Goal: Task Accomplishment & Management: Use online tool/utility

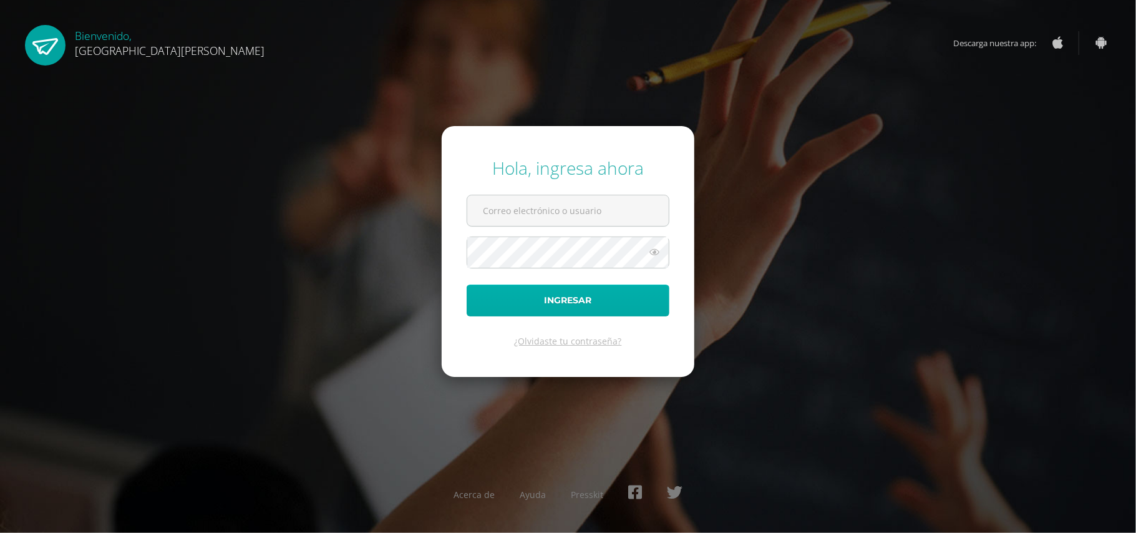
type input "[EMAIL_ADDRESS][DOMAIN_NAME]"
click at [535, 308] on button "Ingresar" at bounding box center [568, 301] width 203 height 32
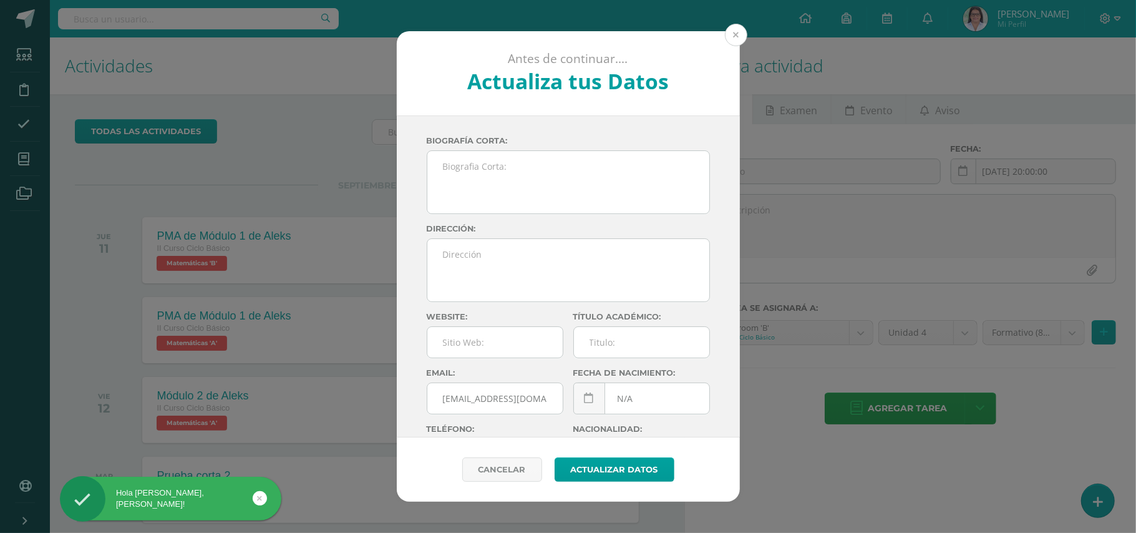
click at [735, 37] on button at bounding box center [736, 35] width 22 height 22
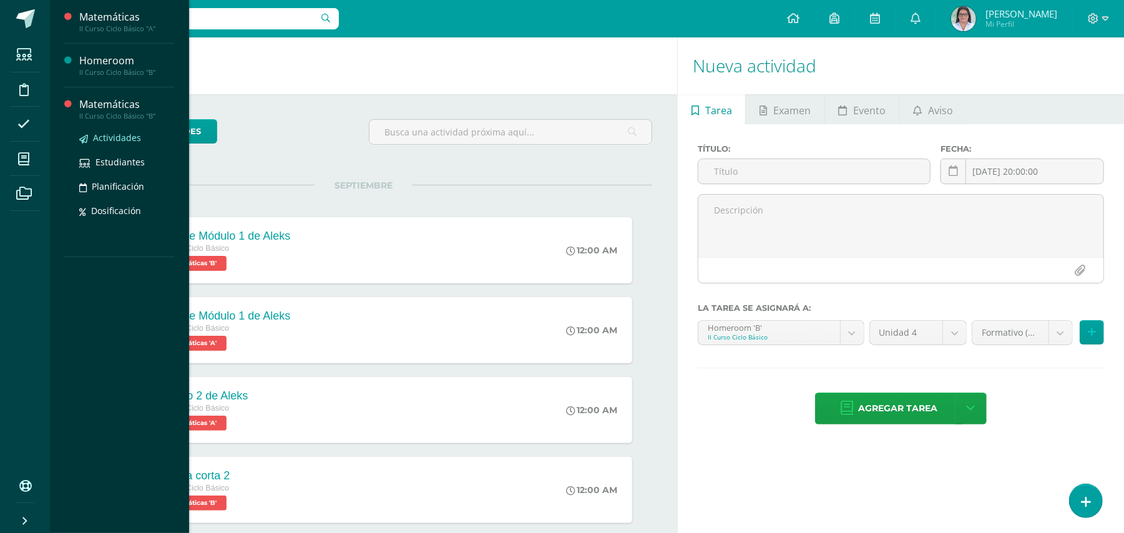
click at [128, 140] on span "Actividades" at bounding box center [117, 138] width 48 height 12
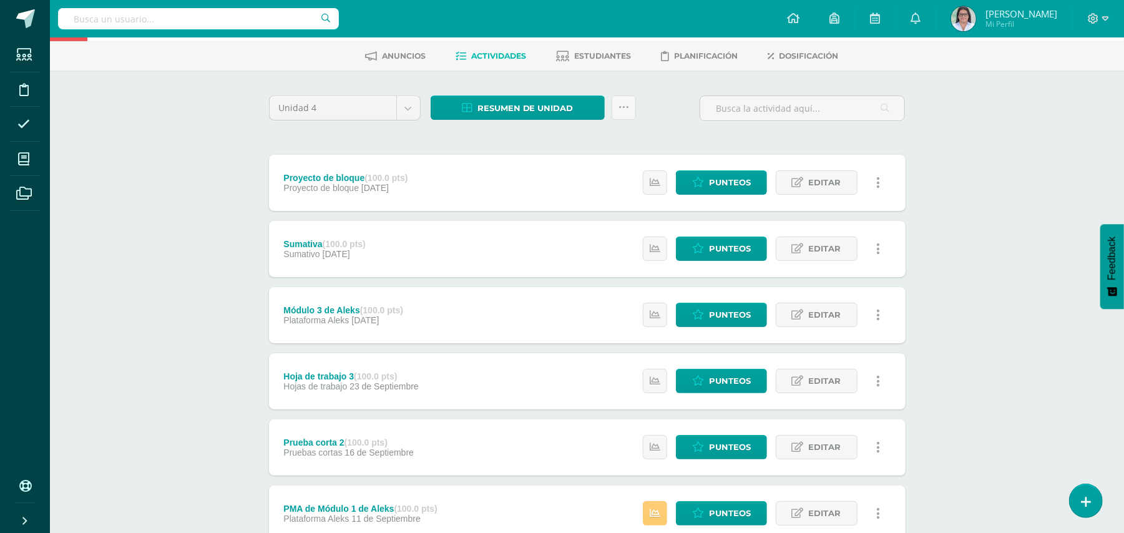
scroll to position [18, 0]
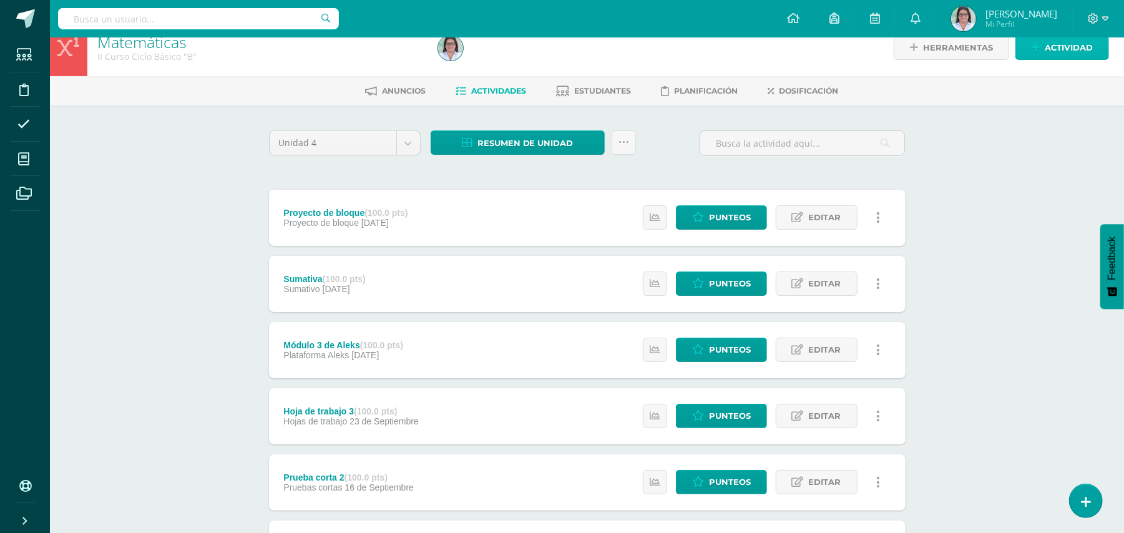
click at [1074, 48] on span "Actividad" at bounding box center [1069, 47] width 48 height 23
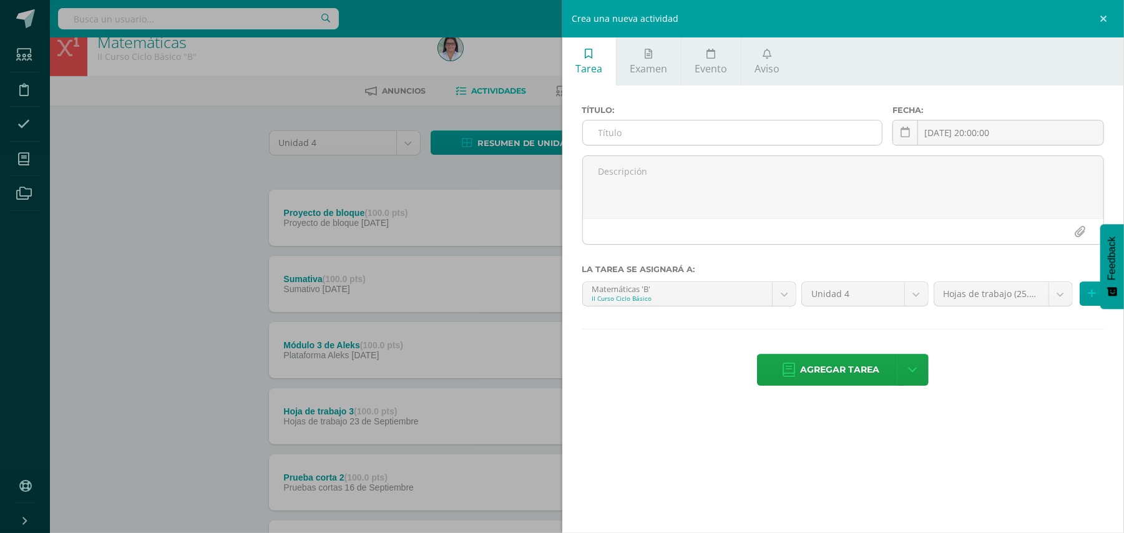
click at [834, 124] on input "text" at bounding box center [732, 132] width 299 height 24
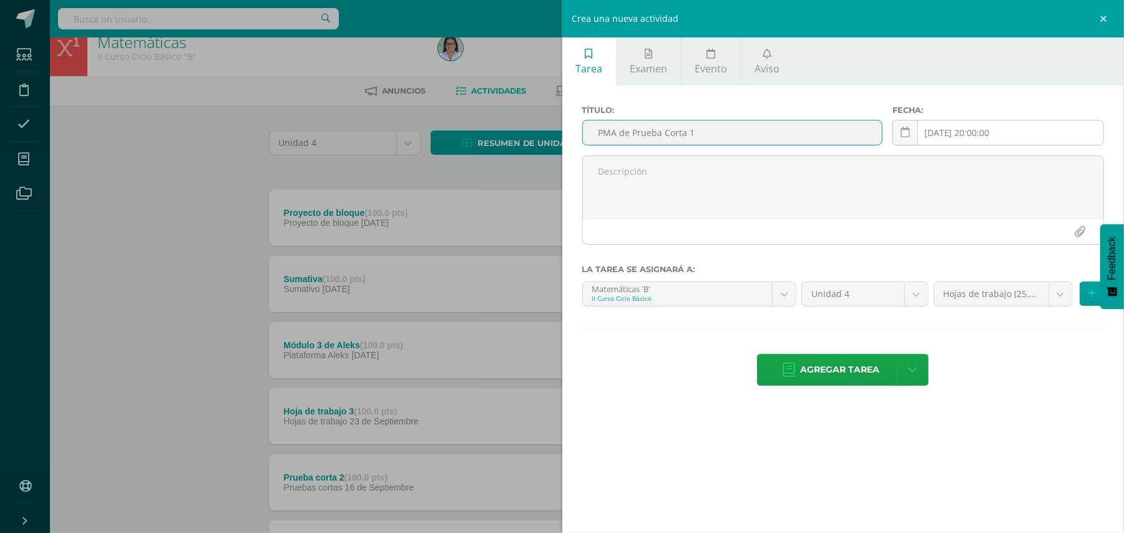
type input "PMA de Prueba Corta 1"
click at [952, 138] on input "[DATE] 20:00:00" at bounding box center [998, 132] width 210 height 24
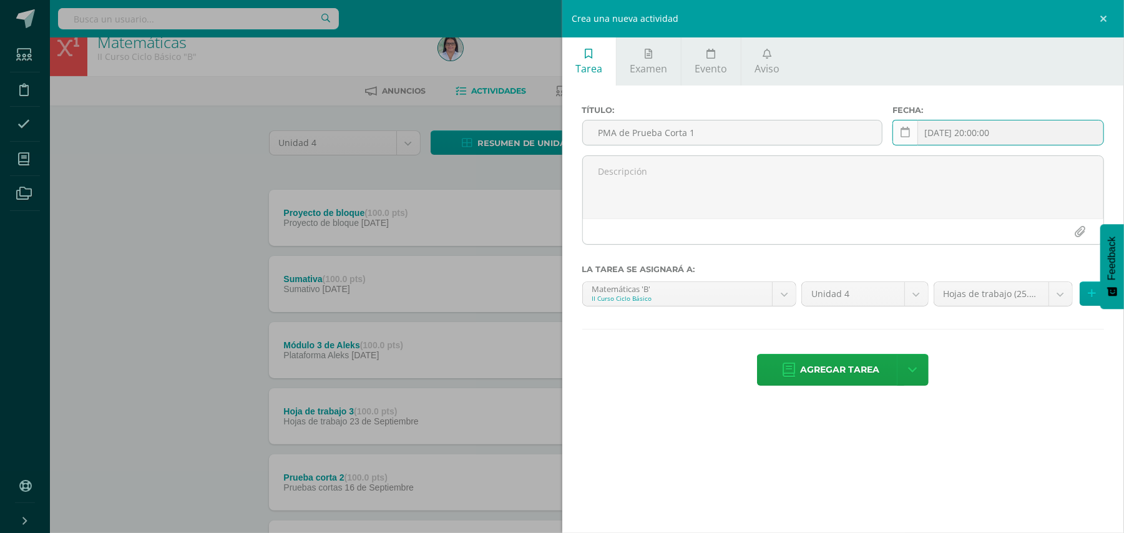
click at [904, 135] on icon at bounding box center [904, 132] width 9 height 11
click at [1000, 238] on td "11" at bounding box center [998, 233] width 31 height 25
type input "[DATE]"
click at [1058, 295] on body "Estudiantes Disciplina Asistencia Mis cursos Archivos Soporte Ayuda Reportar un…" at bounding box center [562, 486] width 1124 height 1008
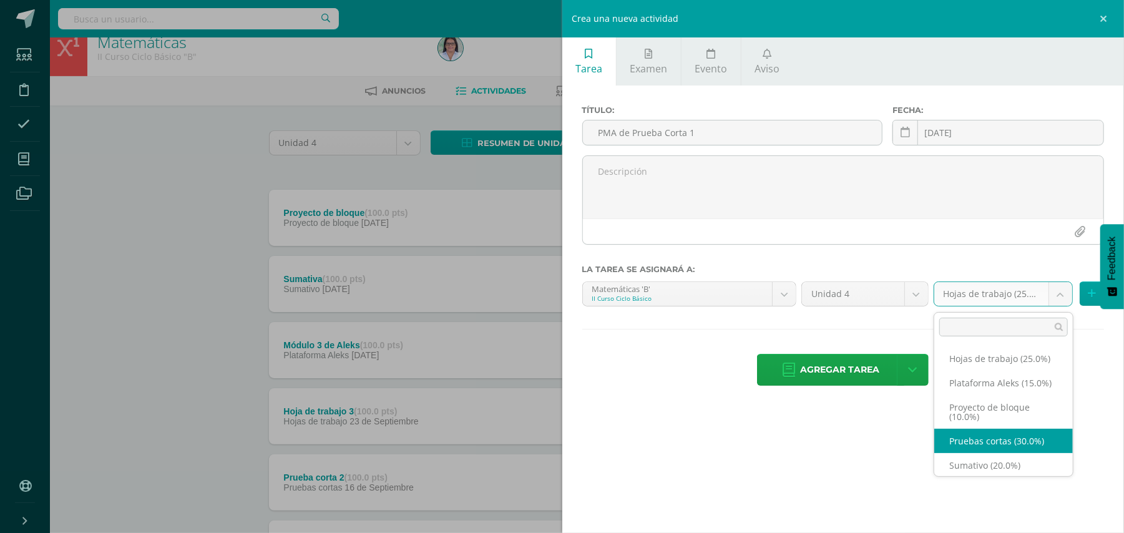
select select "228313"
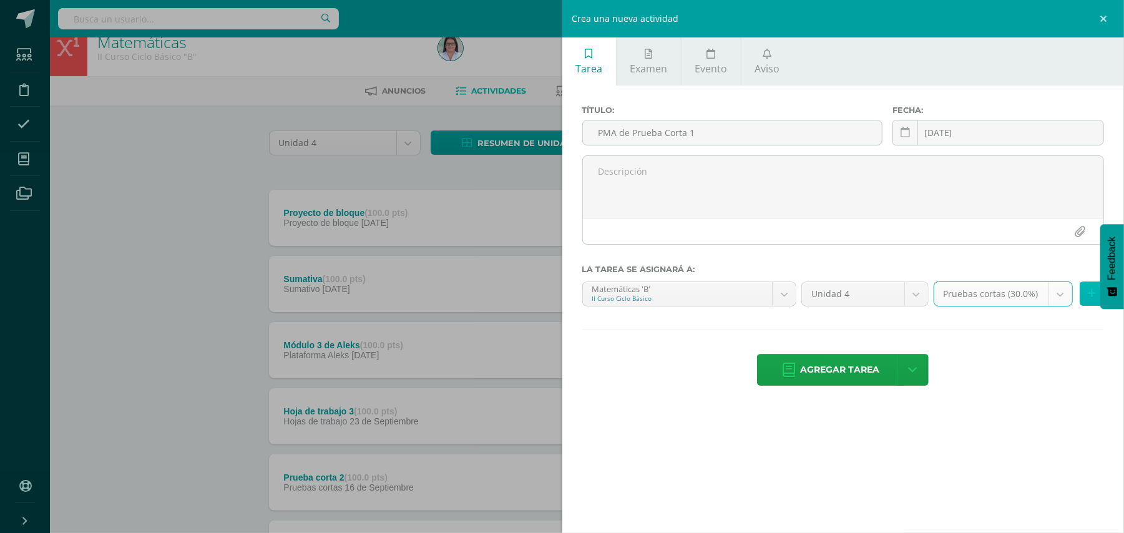
click at [1092, 298] on icon at bounding box center [1092, 293] width 8 height 11
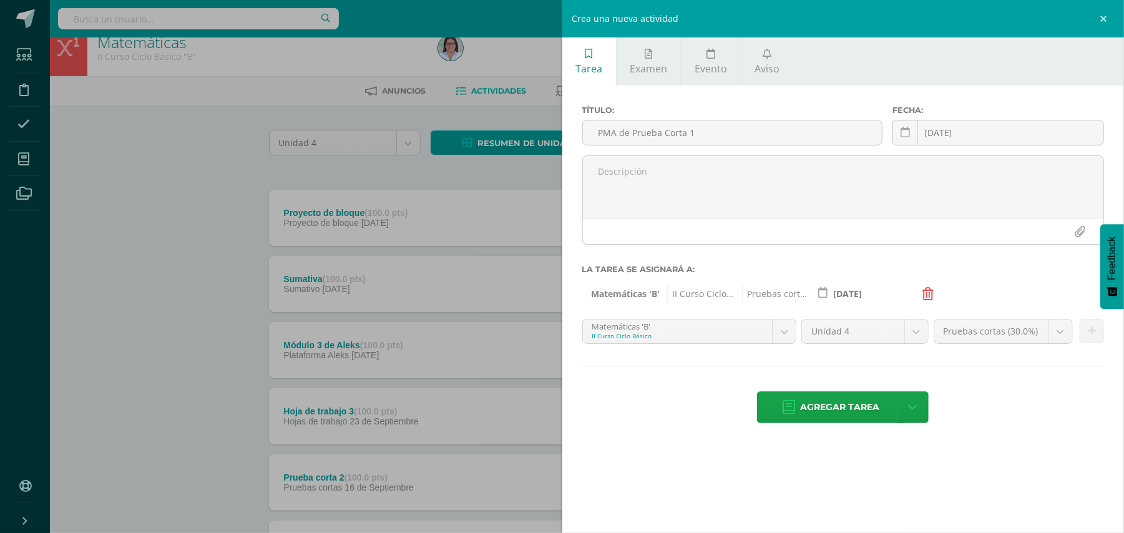
drag, startPoint x: 1092, startPoint y: 298, endPoint x: 744, endPoint y: 351, distance: 352.2
click at [744, 351] on div "Título: PMA de Prueba Corta 1 Fecha: 2025-09-11 September, 2025 Mo Tu We Th Fr …" at bounding box center [843, 265] width 562 height 360
click at [782, 333] on body "Estudiantes Disciplina Asistencia Mis cursos Archivos Soporte Ayuda Reportar un…" at bounding box center [562, 486] width 1124 height 1008
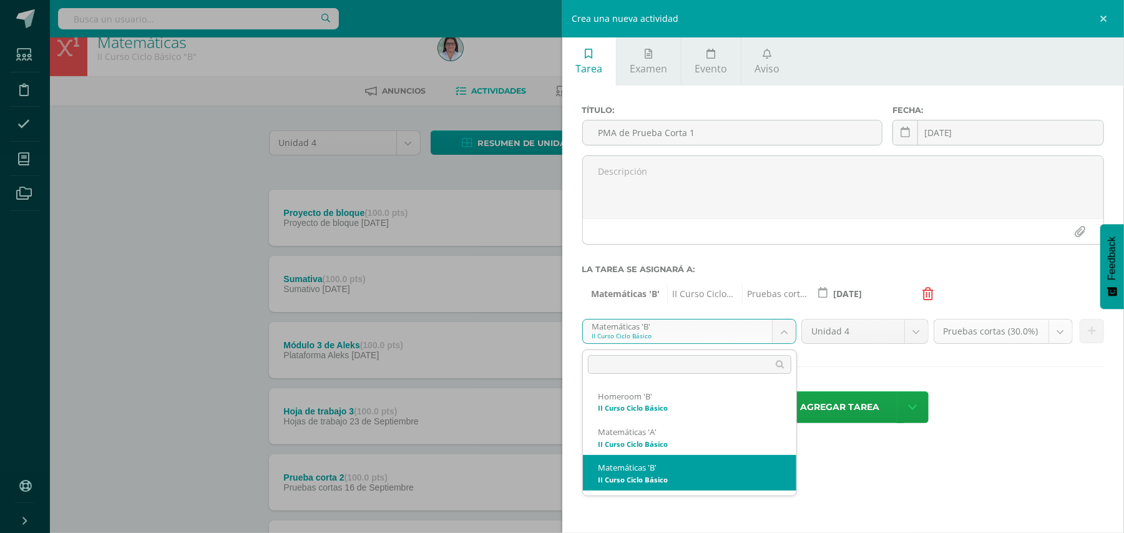
click at [1063, 333] on body "Estudiantes Disciplina Asistencia Mis cursos Archivos Soporte Ayuda Reportar un…" at bounding box center [562, 486] width 1124 height 1008
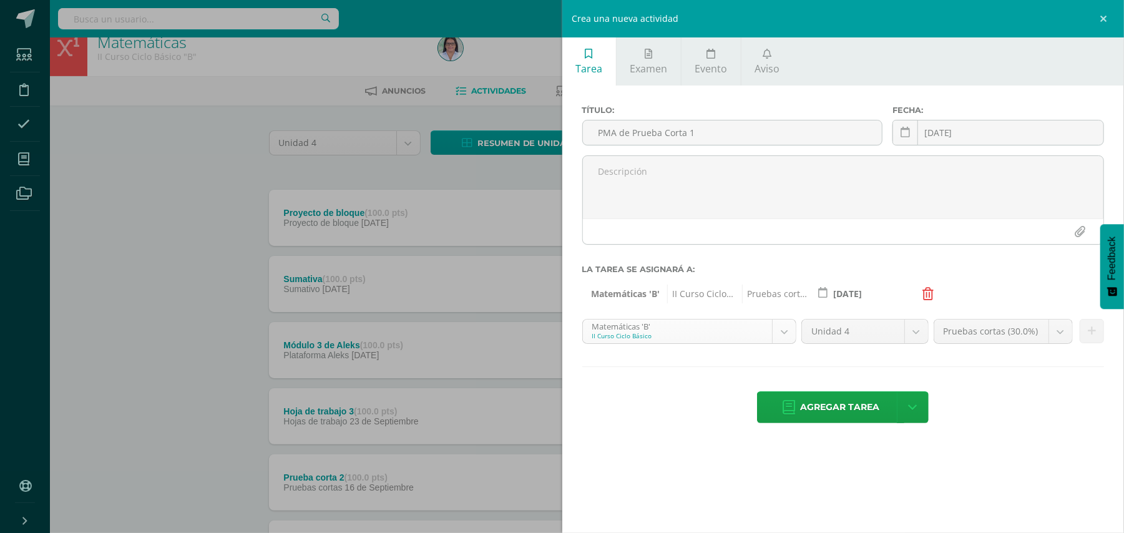
click at [784, 333] on body "Estudiantes Disciplina Asistencia Mis cursos Archivos Soporte Ayuda Reportar un…" at bounding box center [562, 486] width 1124 height 1008
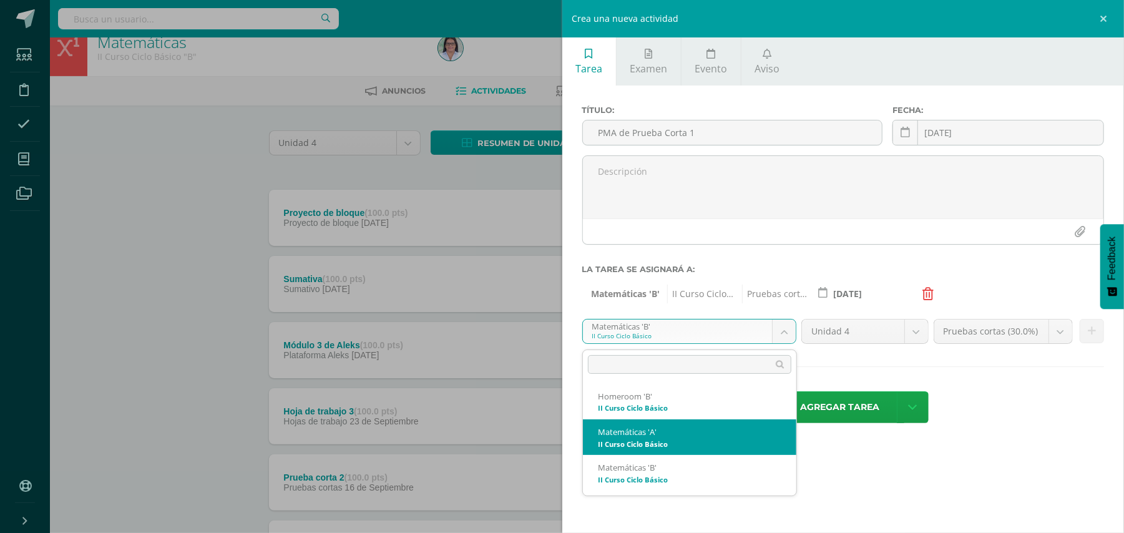
select select "228094"
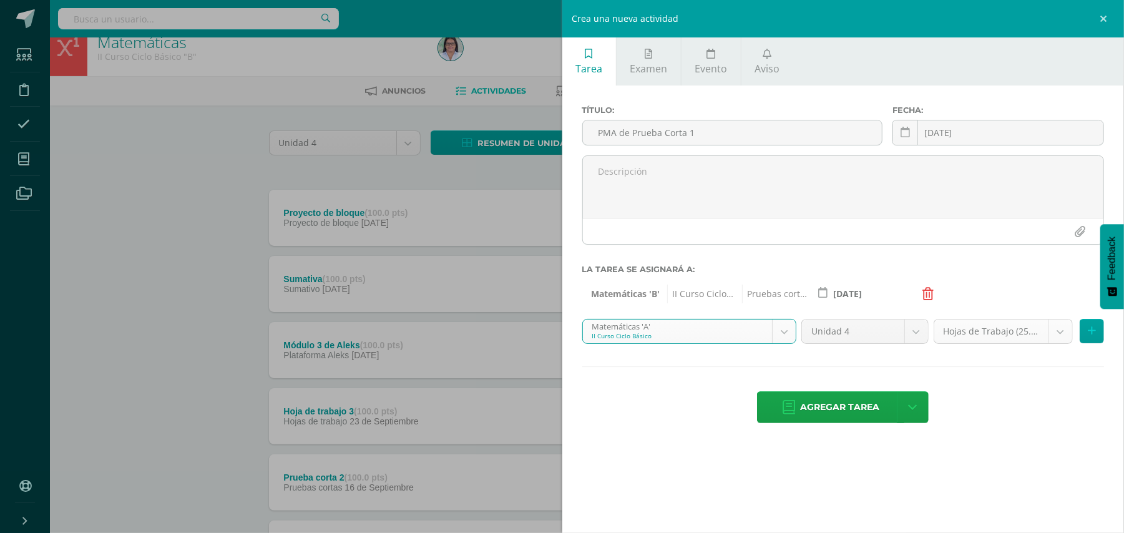
click at [1065, 338] on body "Estudiantes Disciplina Asistencia Mis cursos Archivos Soporte Ayuda Reportar un…" at bounding box center [562, 486] width 1124 height 1008
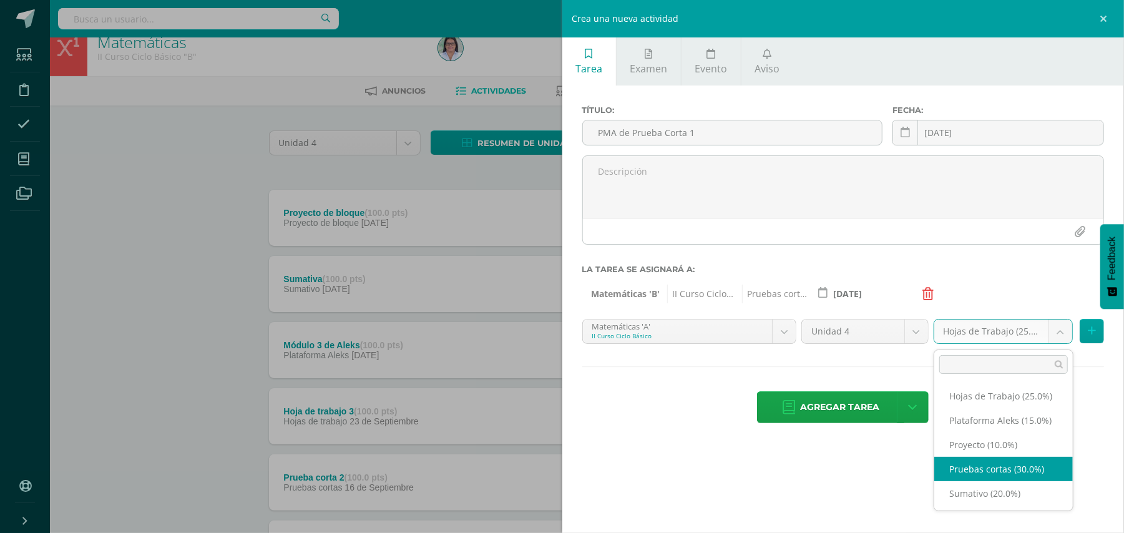
select select "260422"
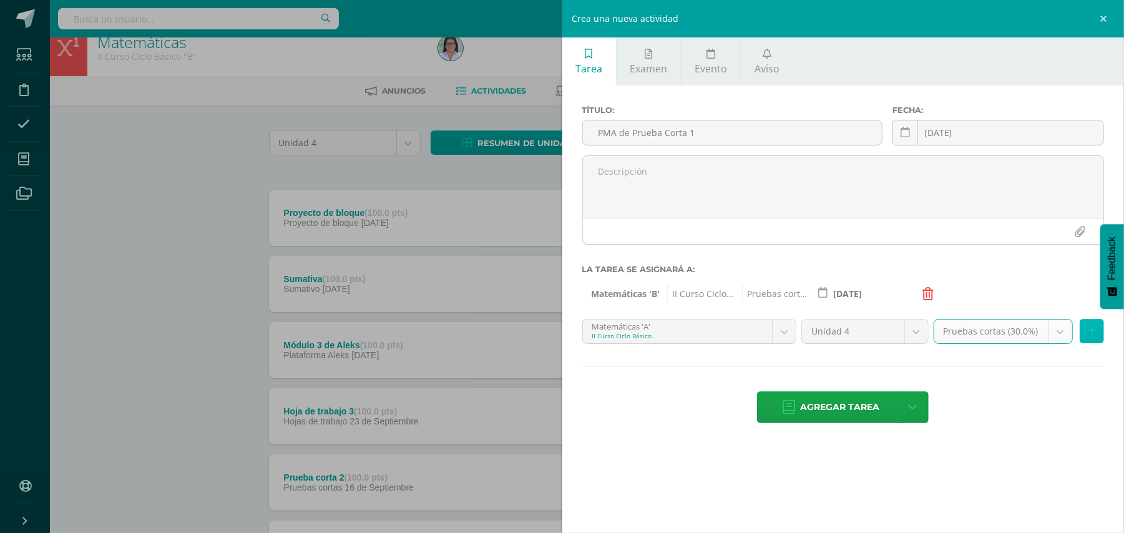
click at [1091, 331] on icon at bounding box center [1092, 331] width 8 height 11
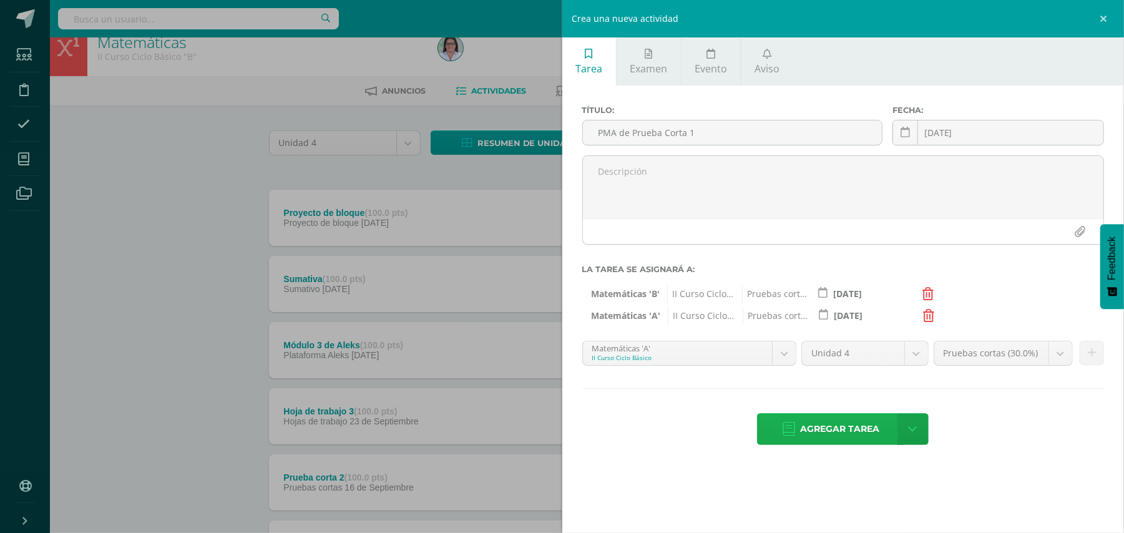
click at [824, 427] on span "Agregar tarea" at bounding box center [839, 429] width 79 height 31
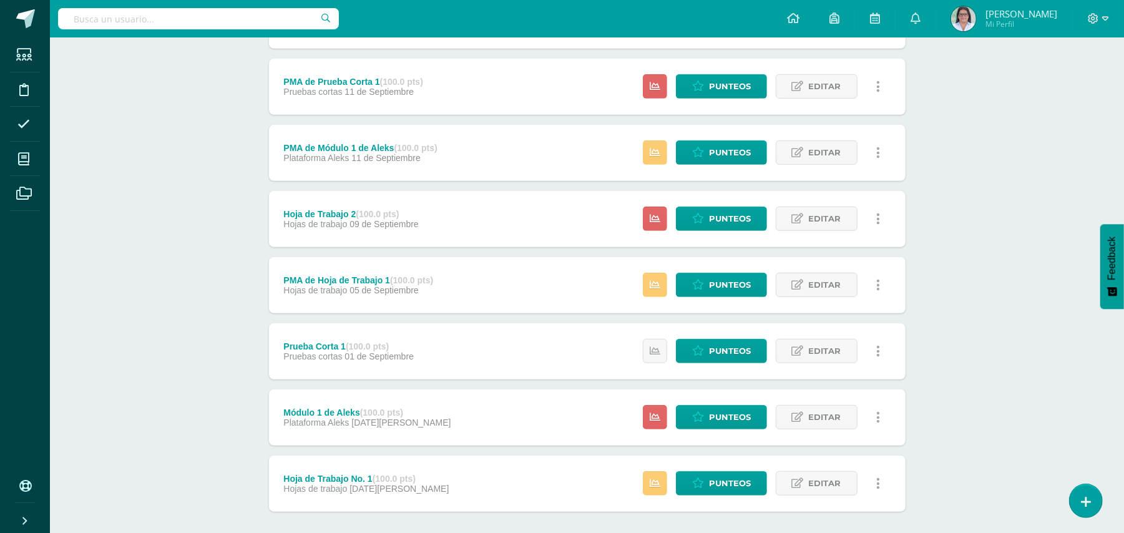
scroll to position [477, 0]
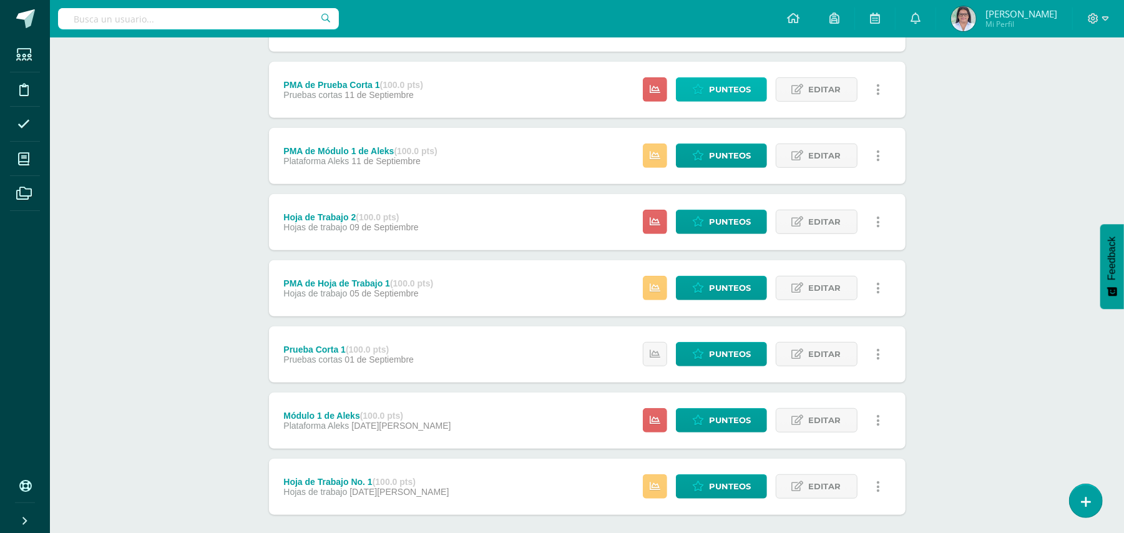
click at [714, 85] on span "Punteos" at bounding box center [730, 89] width 42 height 23
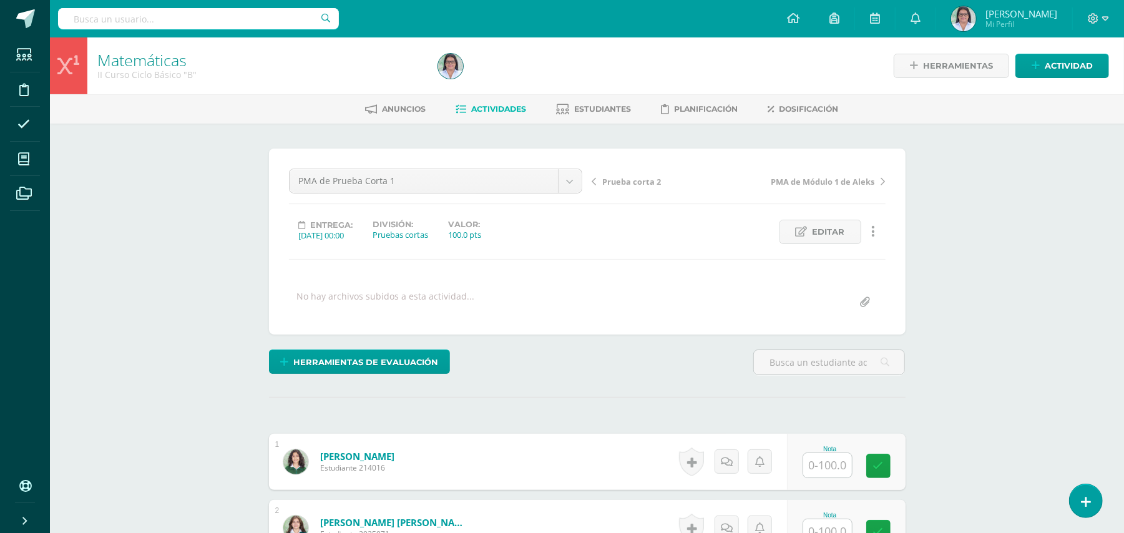
scroll to position [1, 0]
click at [834, 464] on input "text" at bounding box center [827, 464] width 49 height 24
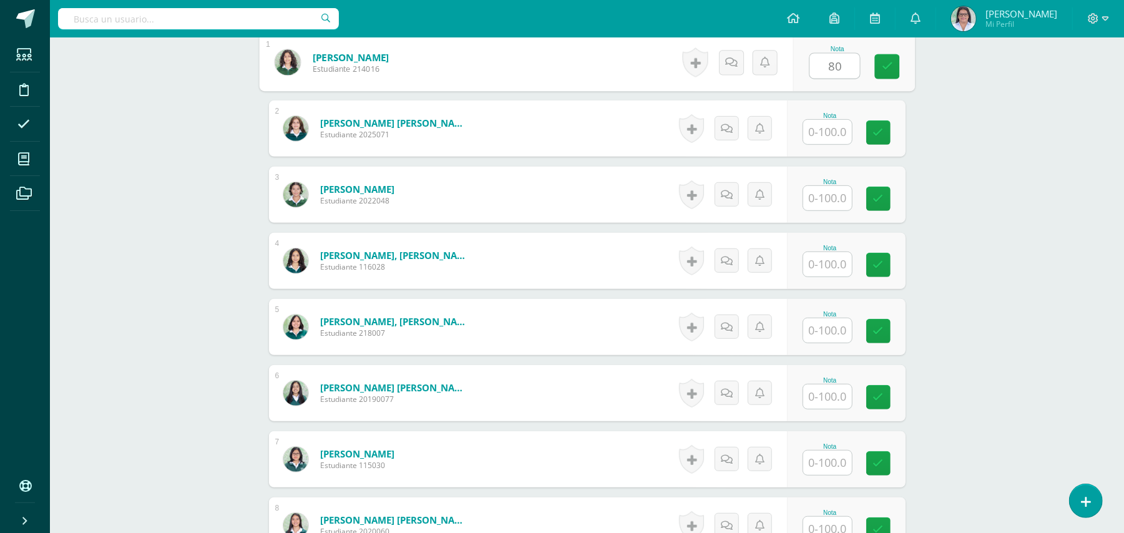
scroll to position [400, 0]
type input "80"
click at [822, 470] on input "text" at bounding box center [827, 462] width 49 height 24
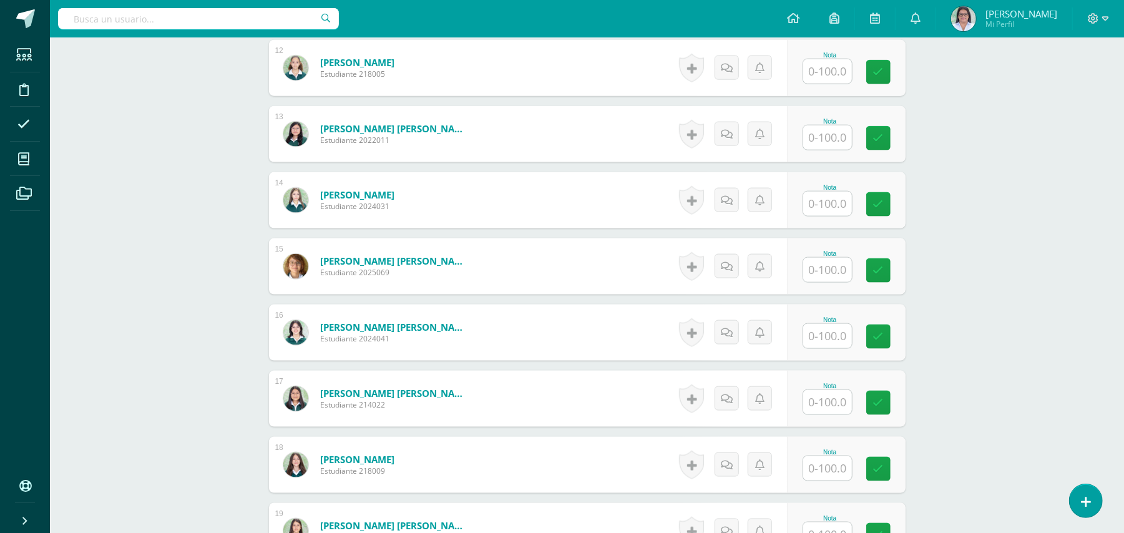
scroll to position [1096, 0]
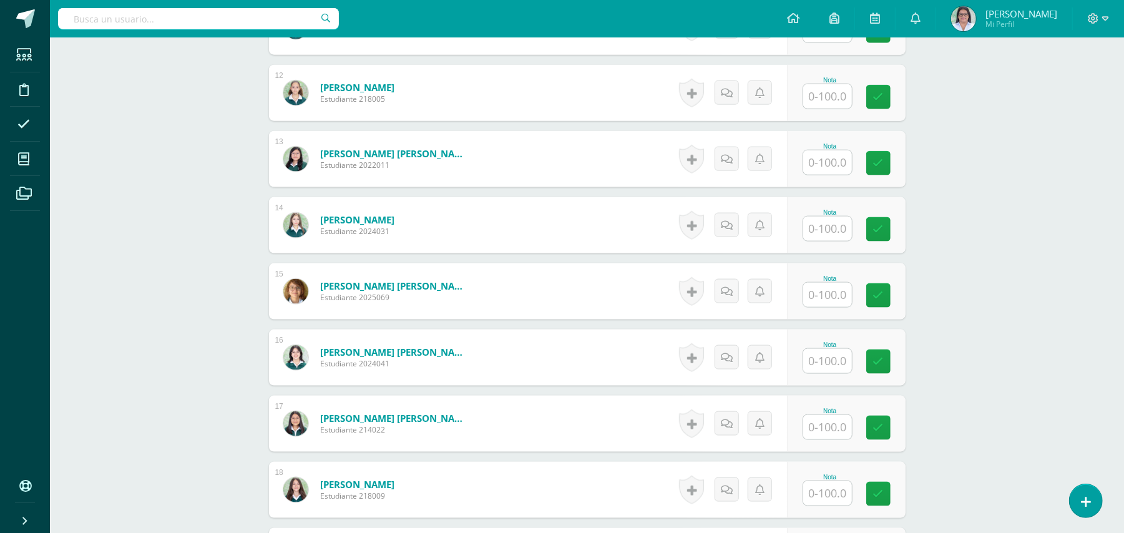
type input "80"
click at [819, 162] on input "text" at bounding box center [827, 162] width 49 height 24
type input "80"
click at [886, 167] on icon at bounding box center [886, 163] width 11 height 11
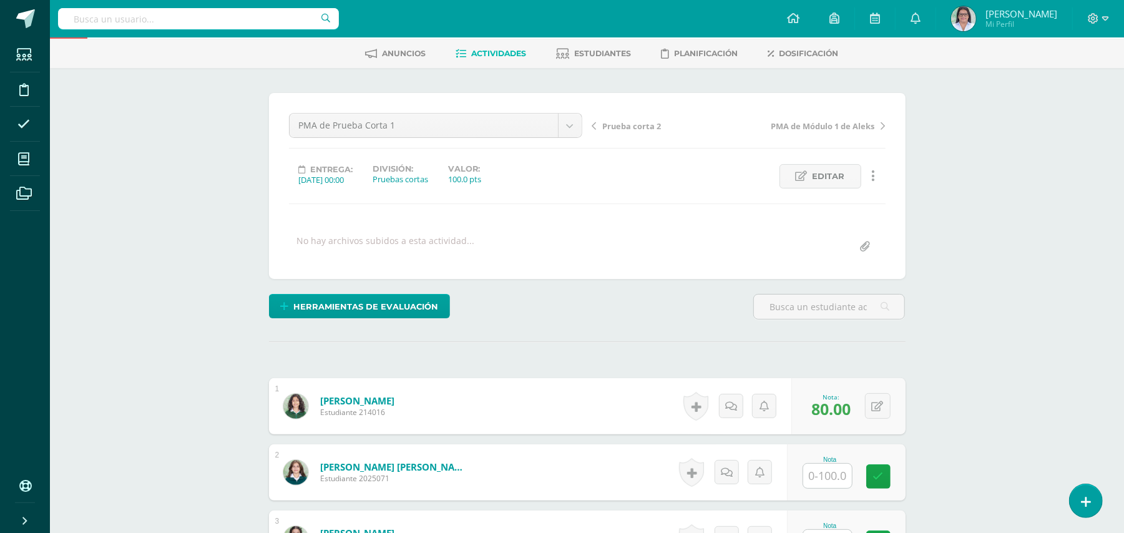
scroll to position [0, 0]
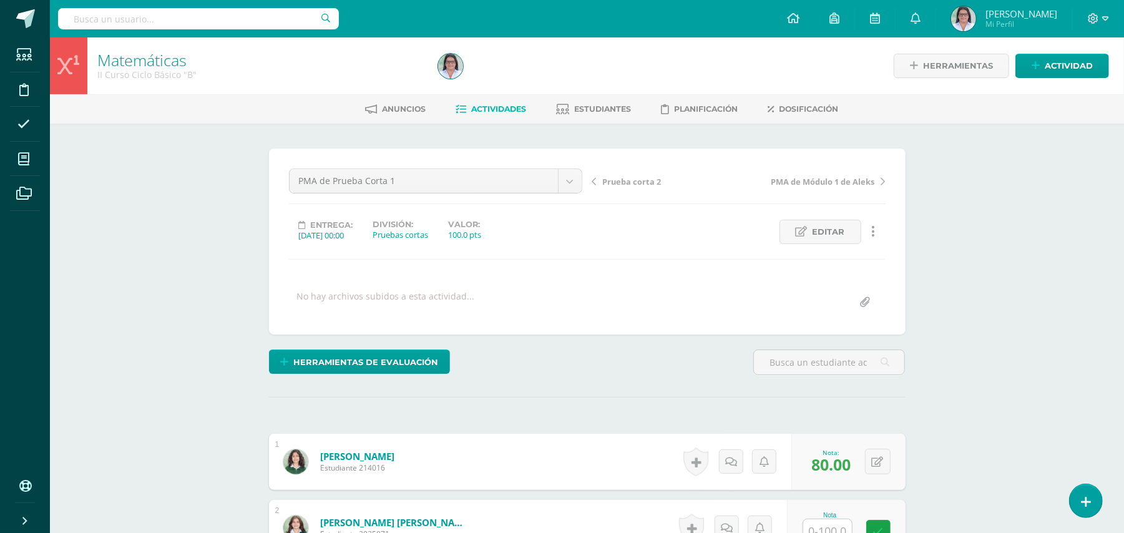
click at [489, 115] on link "Actividades" at bounding box center [491, 109] width 71 height 20
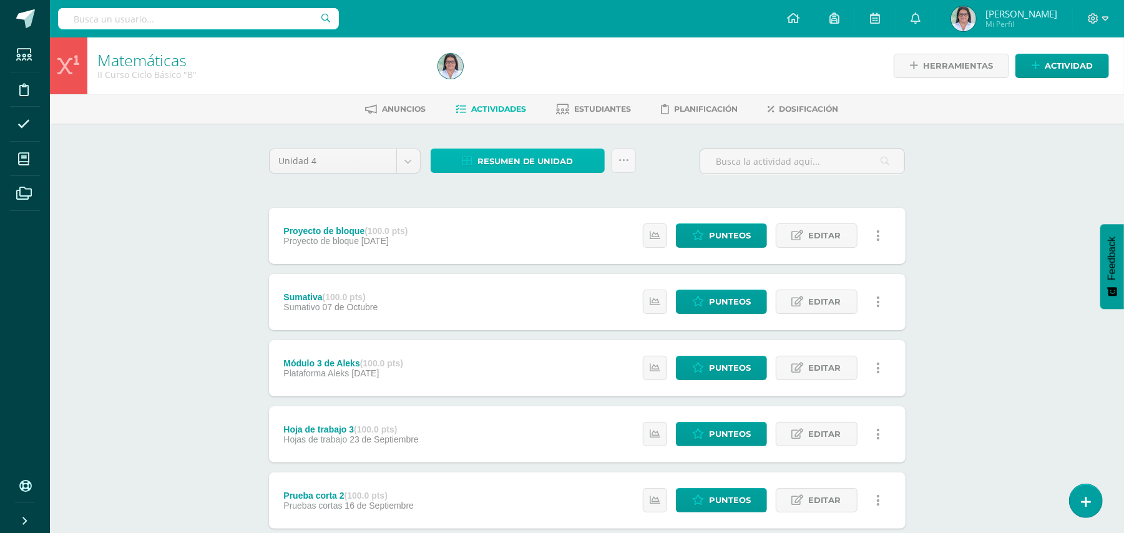
click at [490, 168] on span "Resumen de unidad" at bounding box center [525, 161] width 96 height 23
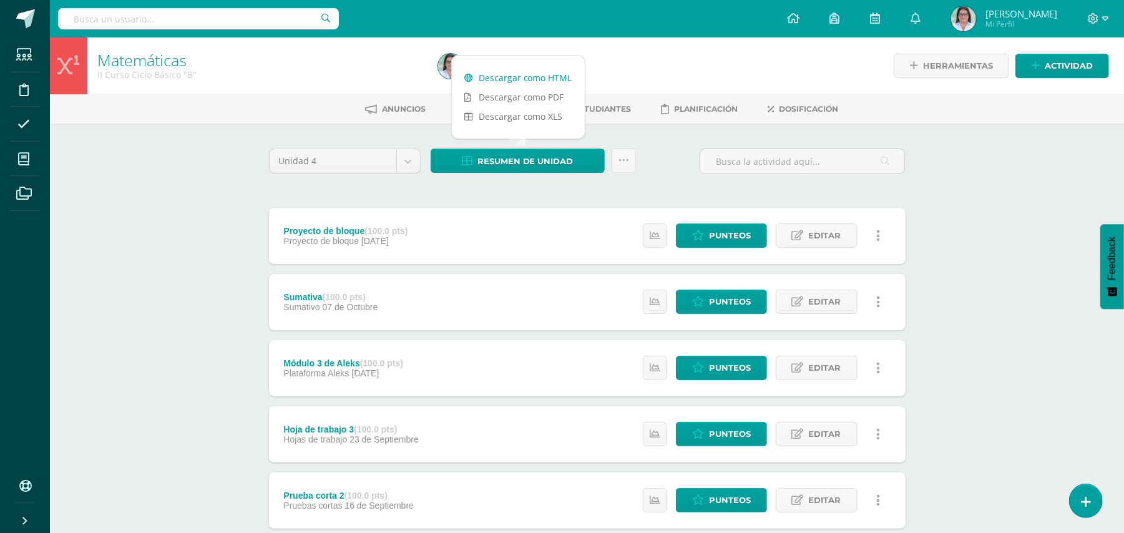
click at [515, 78] on link "Descargar como HTML" at bounding box center [518, 77] width 133 height 19
